Goal: Check status

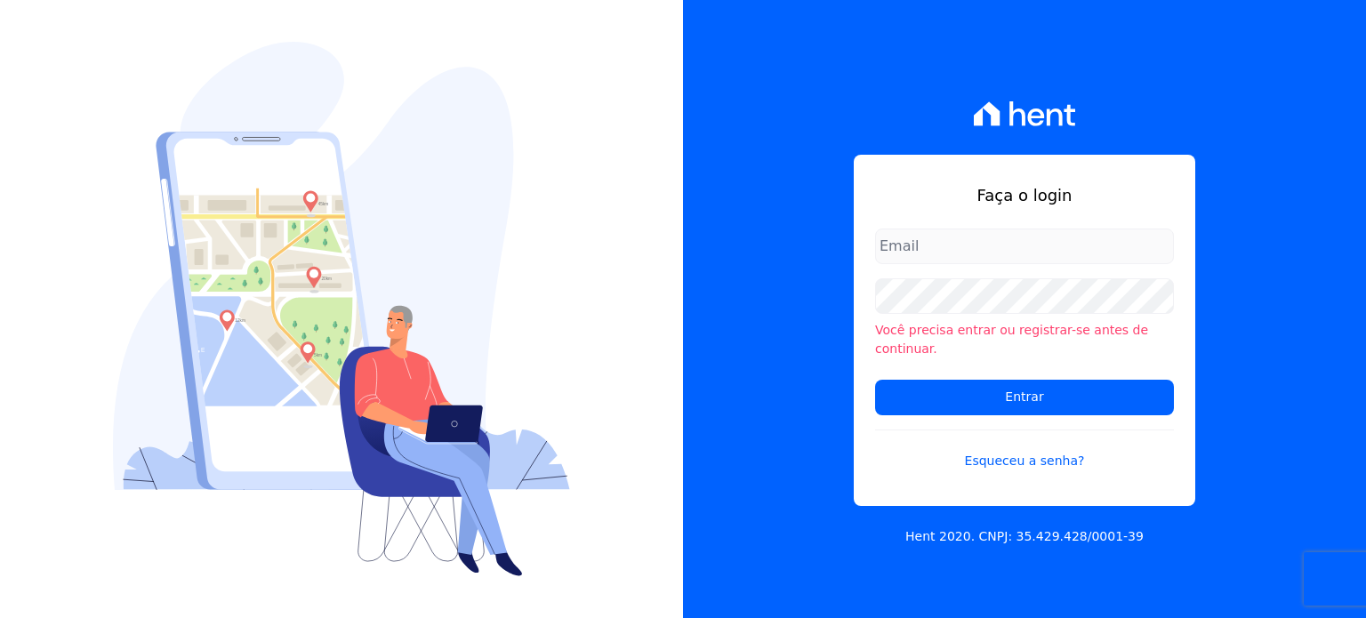
type input "[PERSON_NAME][EMAIL_ADDRESS][DOMAIN_NAME]"
click at [1016, 254] on input "[PERSON_NAME][EMAIL_ADDRESS][DOMAIN_NAME]" at bounding box center [1024, 247] width 299 height 36
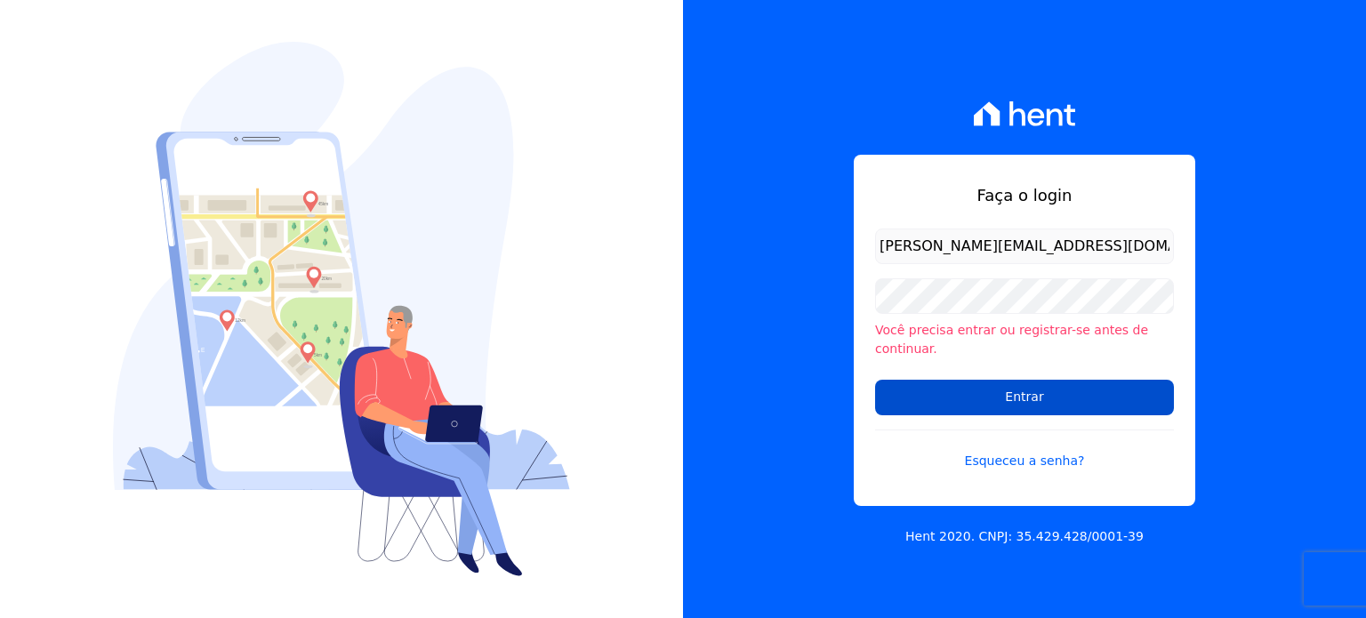
click at [1002, 386] on input "Entrar" at bounding box center [1024, 398] width 299 height 36
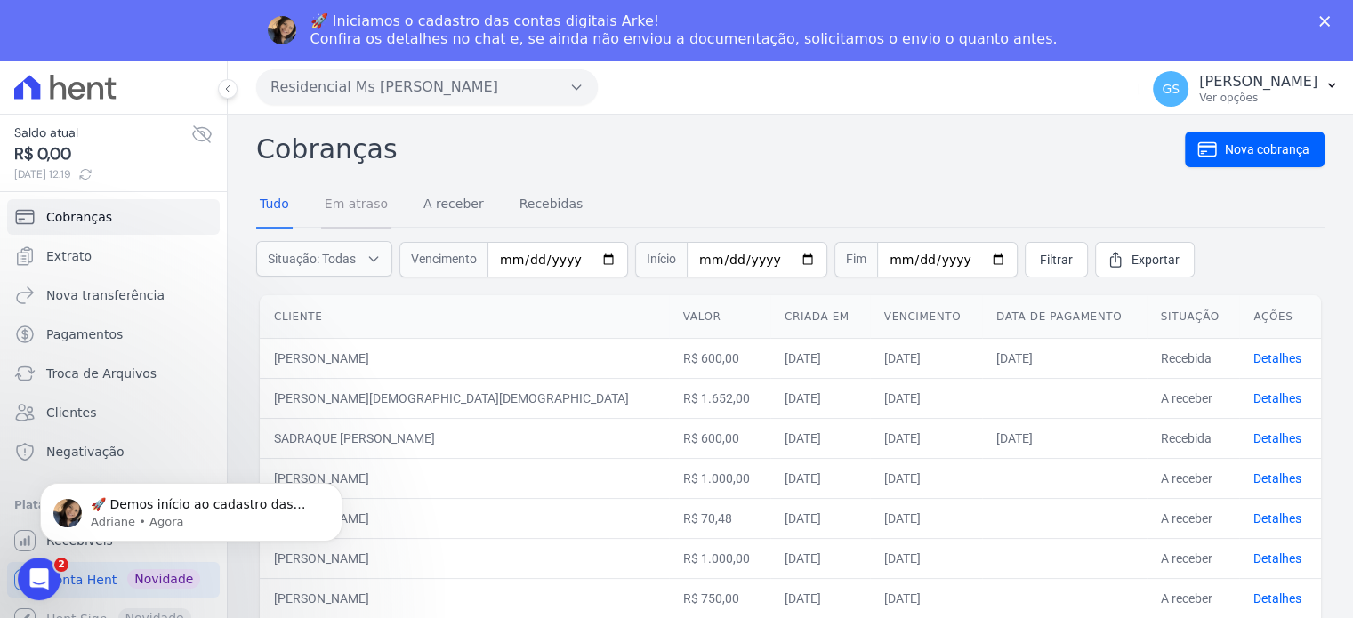
click at [366, 202] on link "Em atraso" at bounding box center [356, 205] width 70 height 46
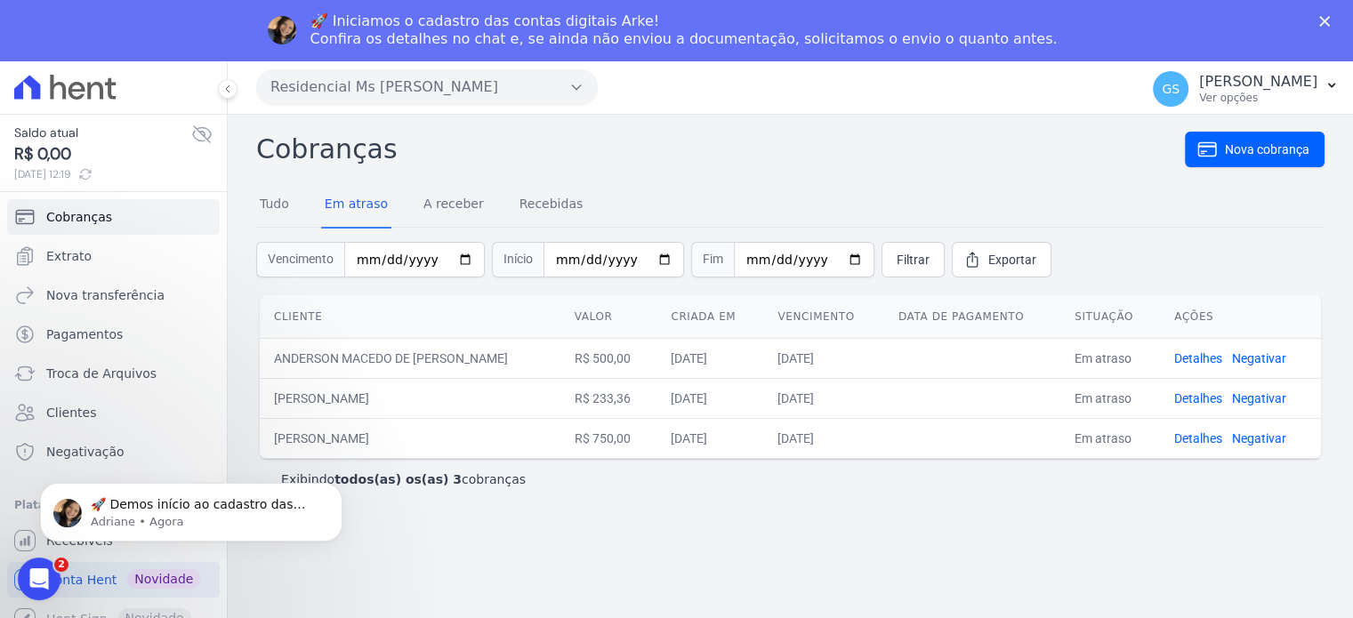
click at [1330, 21] on icon "Fechar" at bounding box center [1324, 21] width 11 height 11
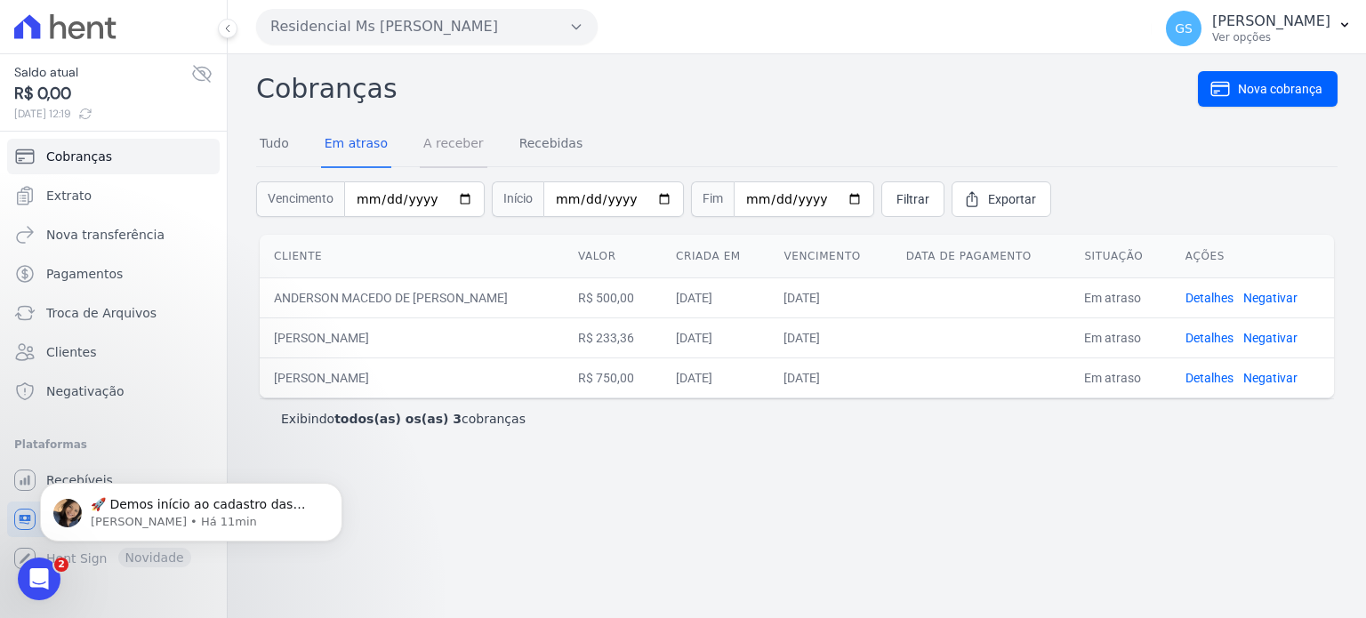
click at [448, 143] on link "A receber" at bounding box center [454, 145] width 68 height 46
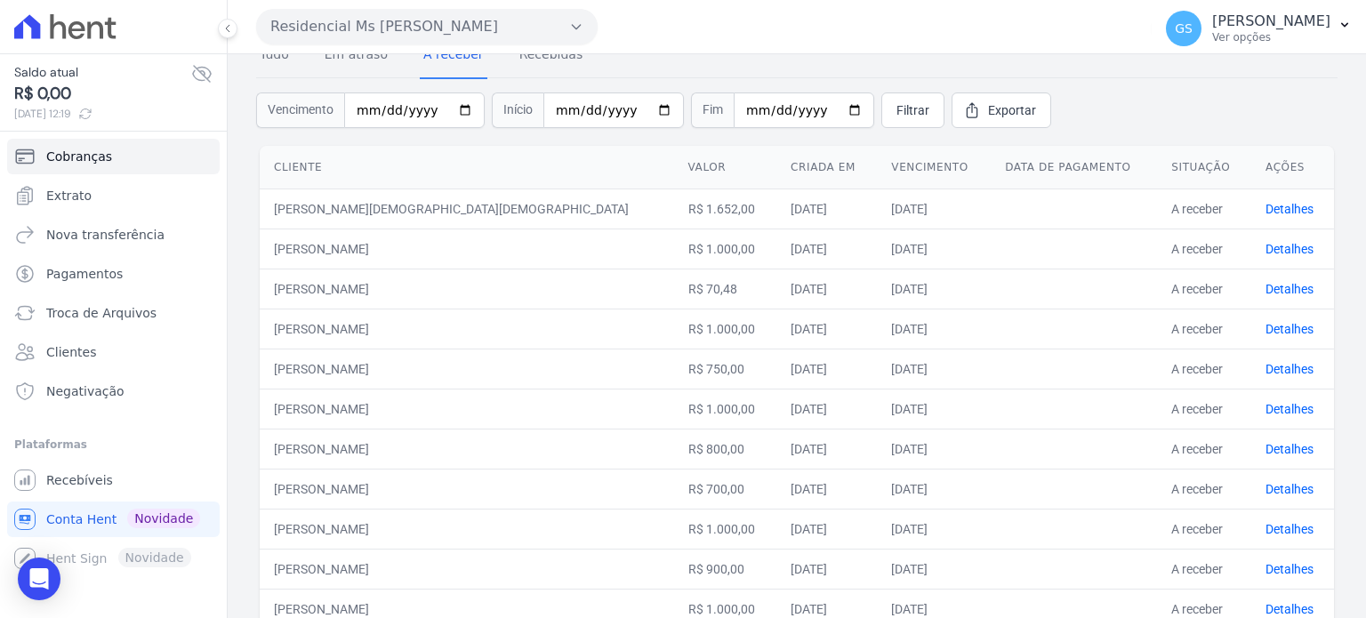
scroll to position [178, 0]
